Goal: Information Seeking & Learning: Learn about a topic

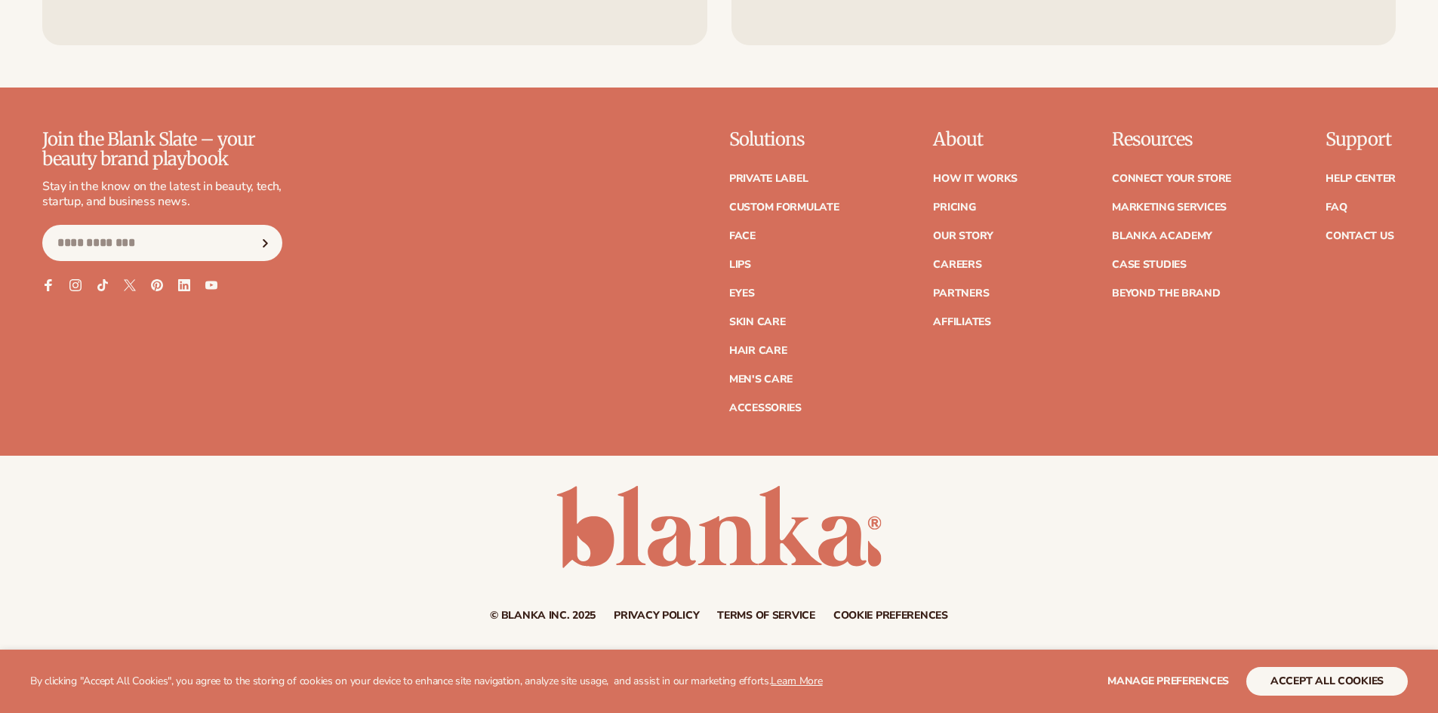
drag, startPoint x: 1449, startPoint y: 42, endPoint x: 1449, endPoint y: 714, distance: 672.6
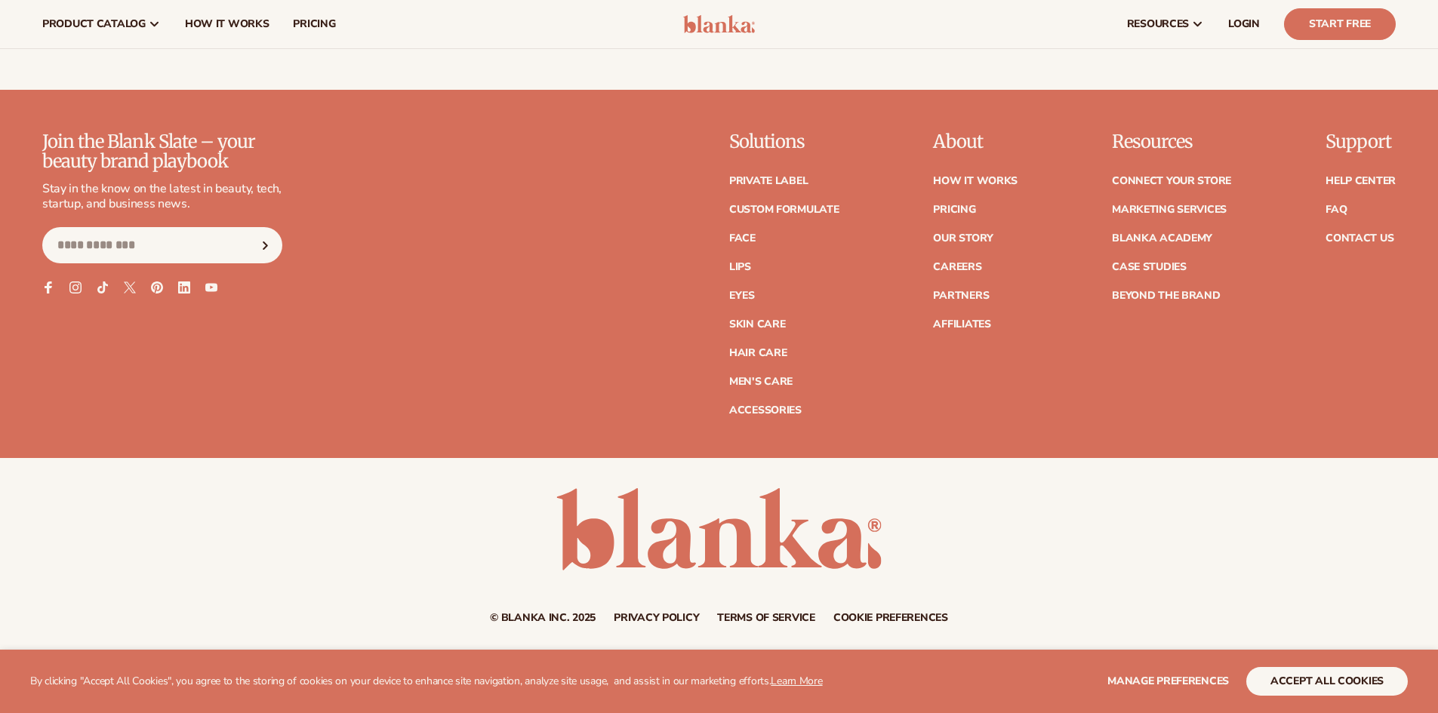
scroll to position [6877, 0]
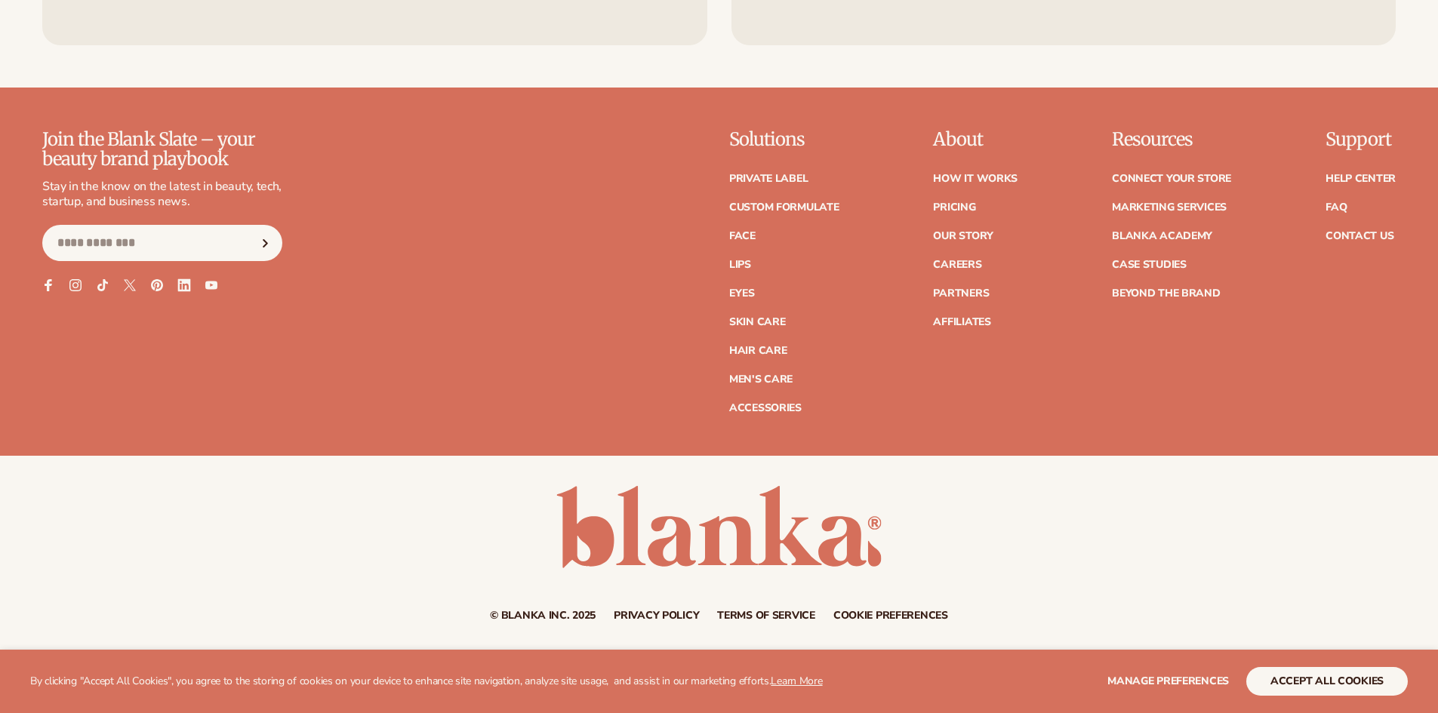
click at [182, 282] on icon at bounding box center [183, 285] width 13 height 13
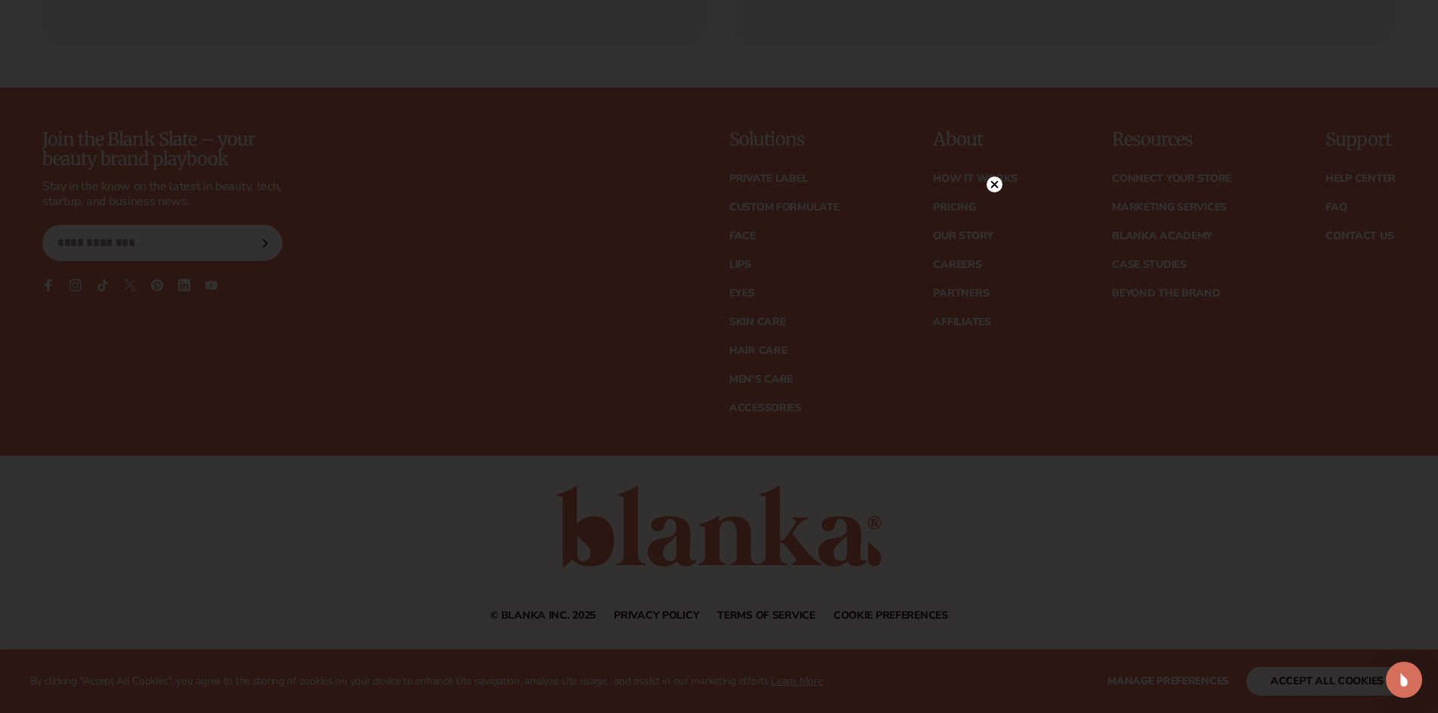
click at [987, 186] on circle at bounding box center [995, 185] width 16 height 16
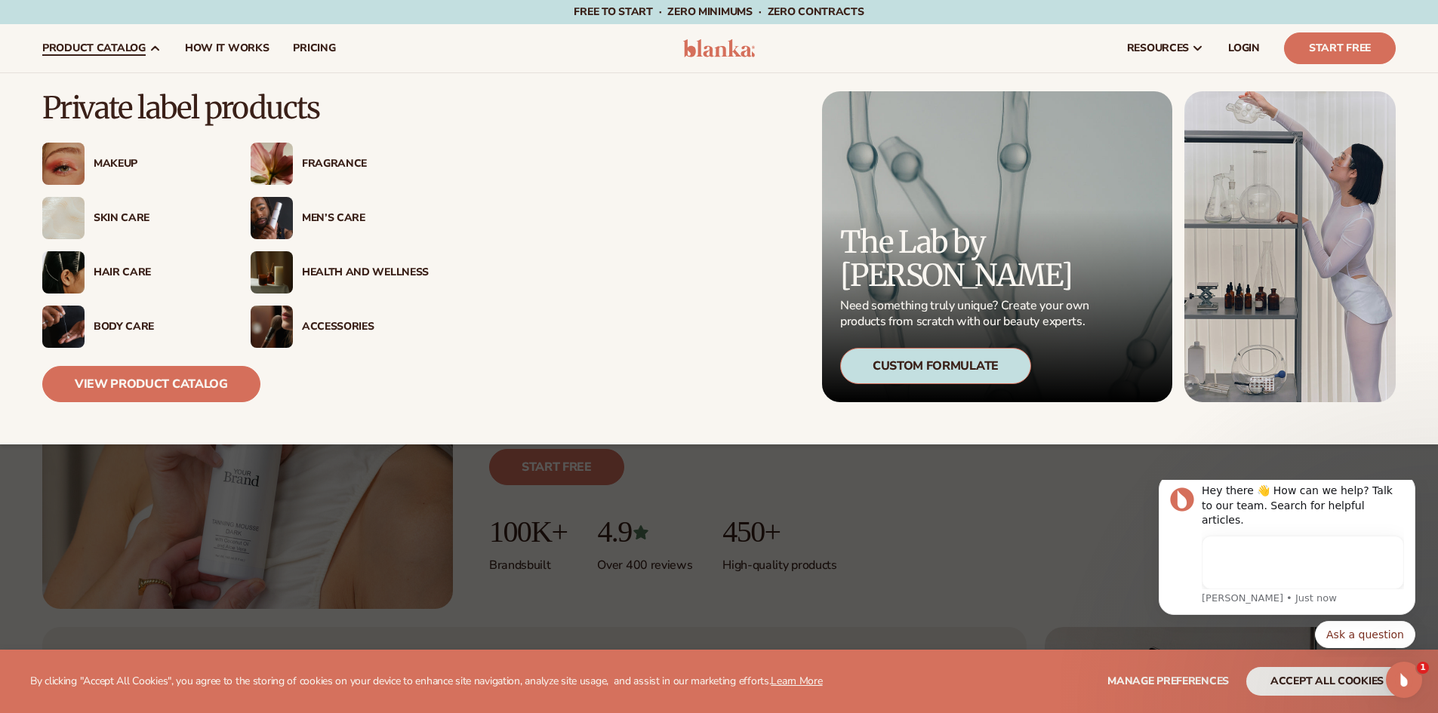
scroll to position [0, 0]
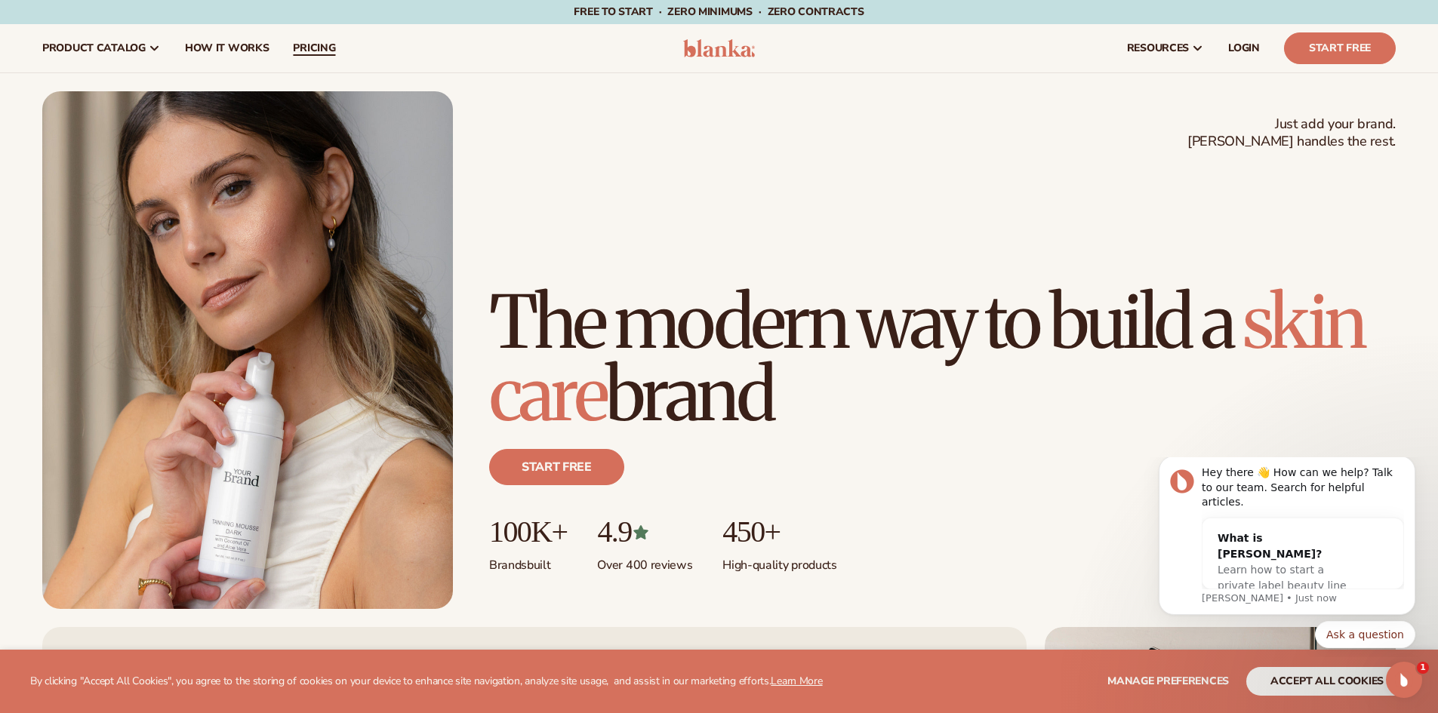
click at [333, 54] on link "pricing" at bounding box center [314, 48] width 66 height 48
